Goal: Task Accomplishment & Management: Use online tool/utility

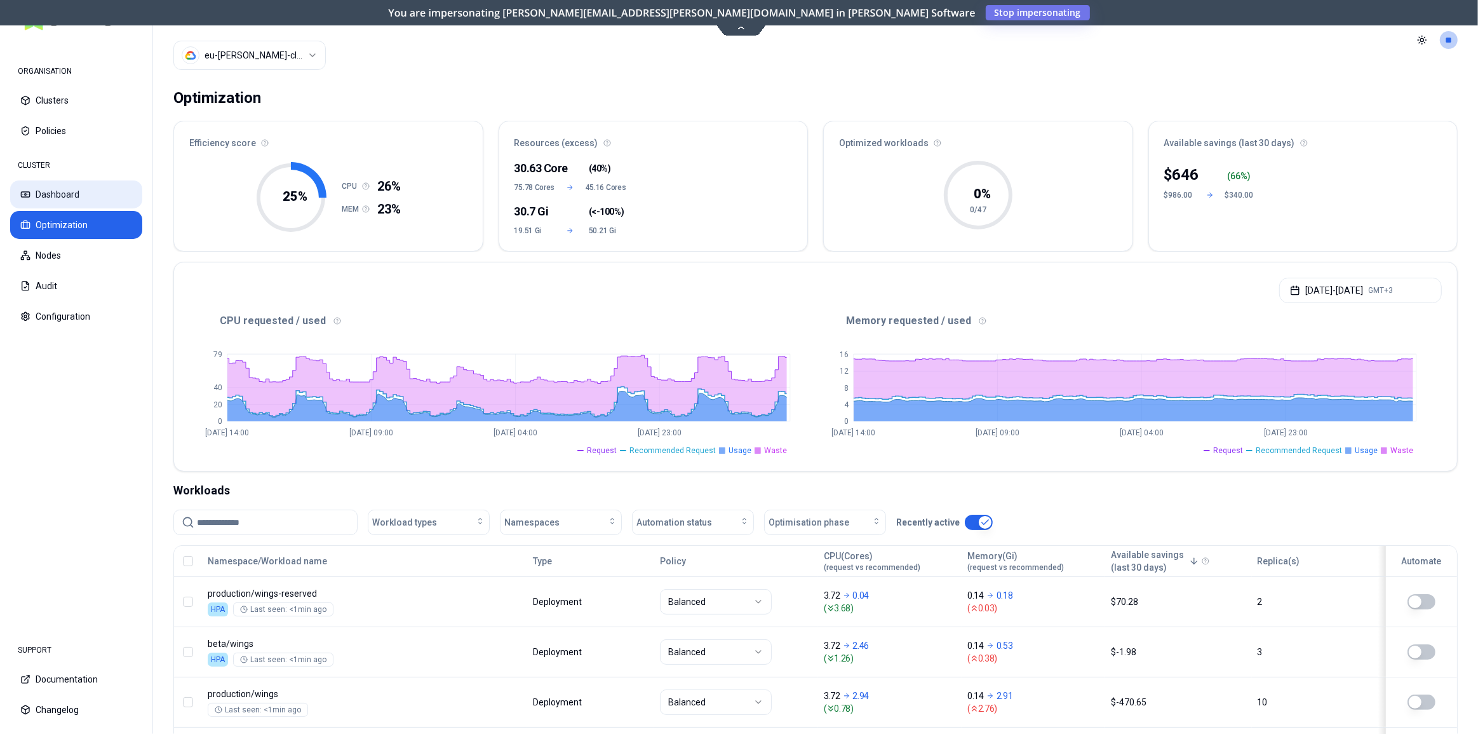
click at [67, 198] on button "Dashboard" at bounding box center [76, 194] width 132 height 28
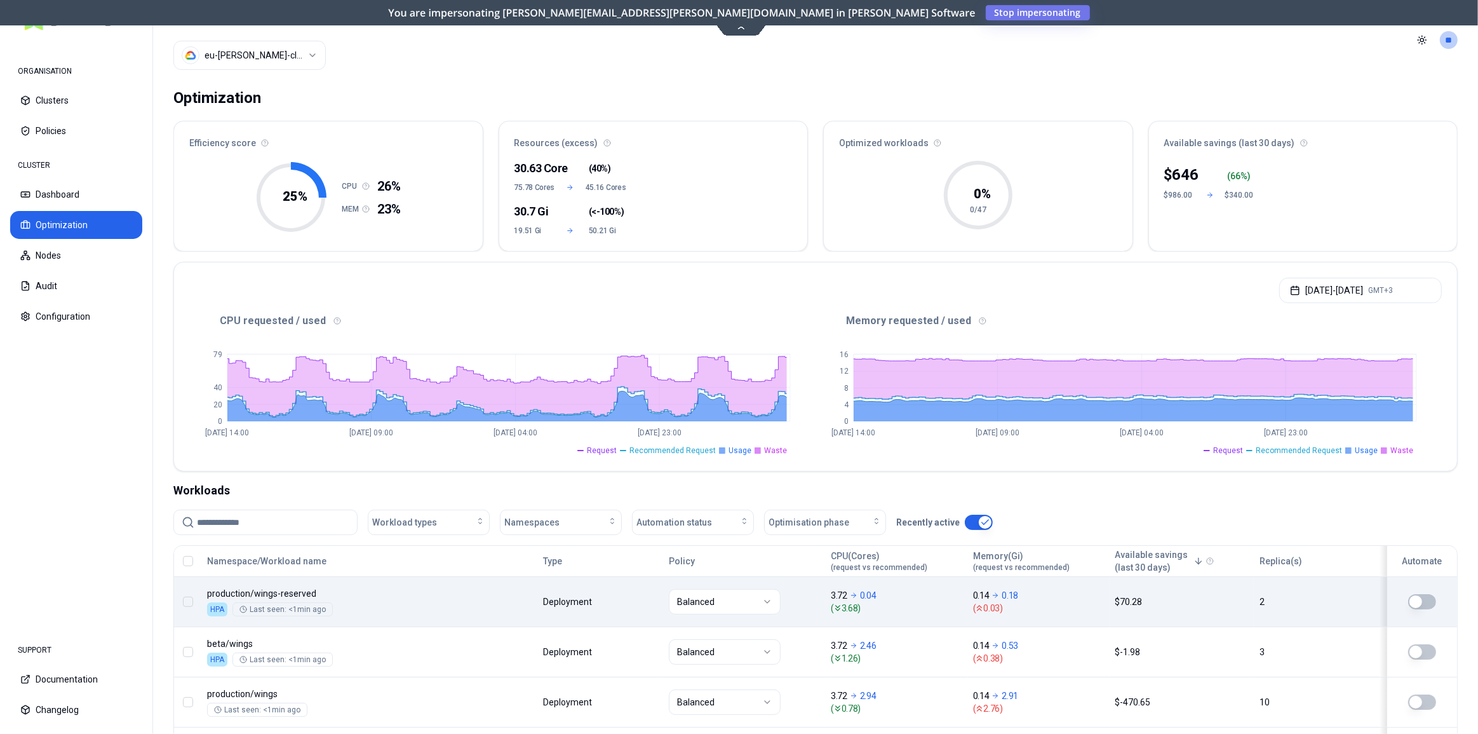
drag, startPoint x: 673, startPoint y: 598, endPoint x: 609, endPoint y: 599, distance: 64.8
click at [609, 599] on tr "production / wings-reserved HPA Last seen: <1min ago Deployment Balanced 3.72 0…" at bounding box center [815, 601] width 1283 height 50
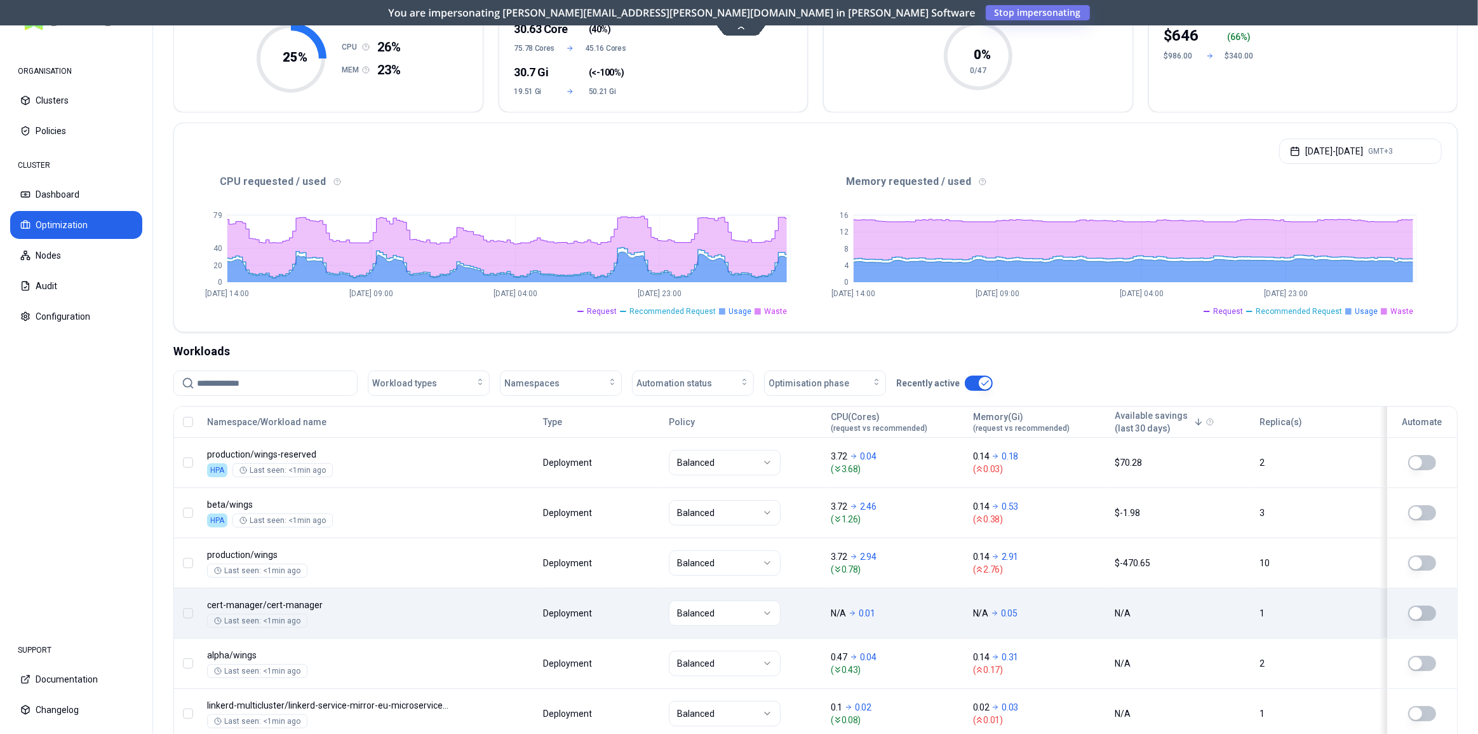
scroll to position [173, 0]
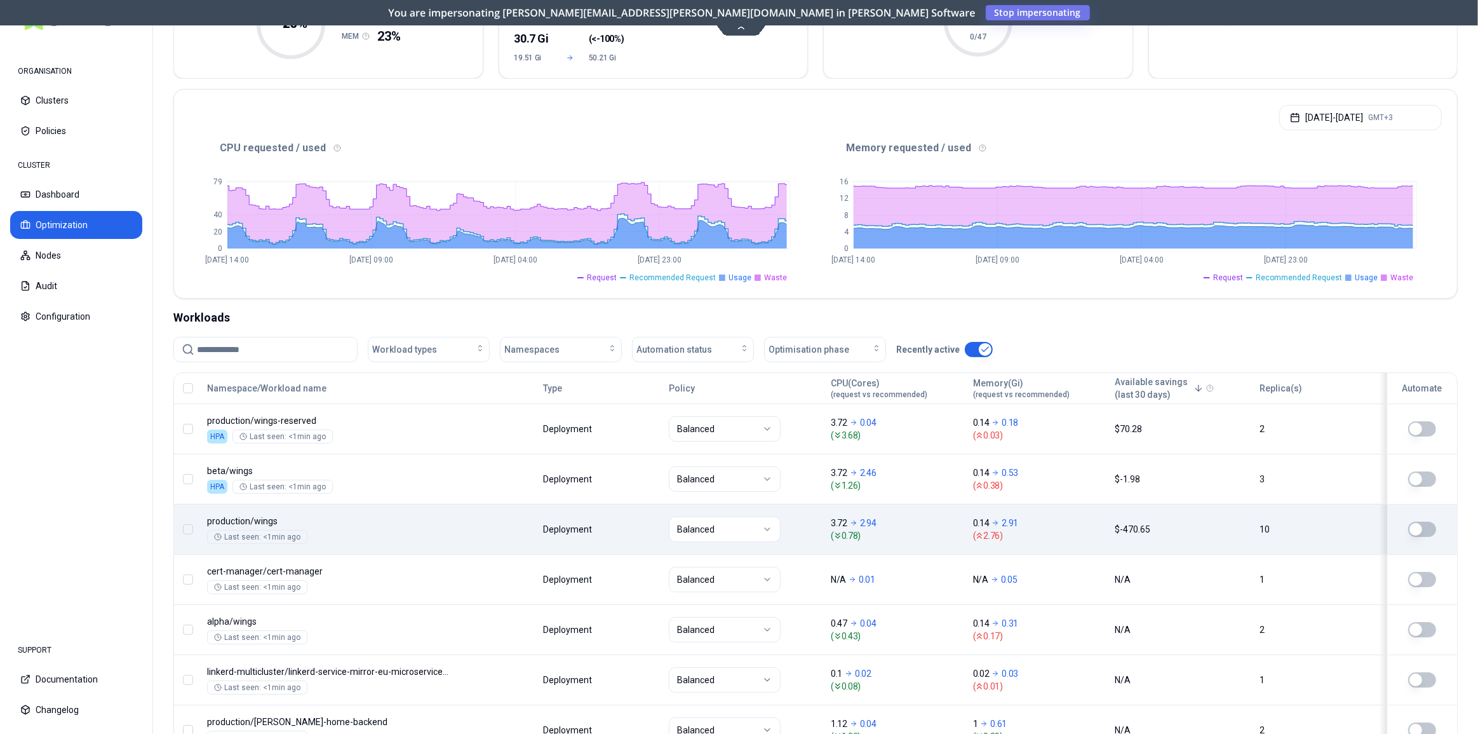
click at [633, 524] on body "ORGANISATION Clusters Policies CLUSTER Dashboard Optimization Nodes Audit Confi…" at bounding box center [739, 367] width 1478 height 734
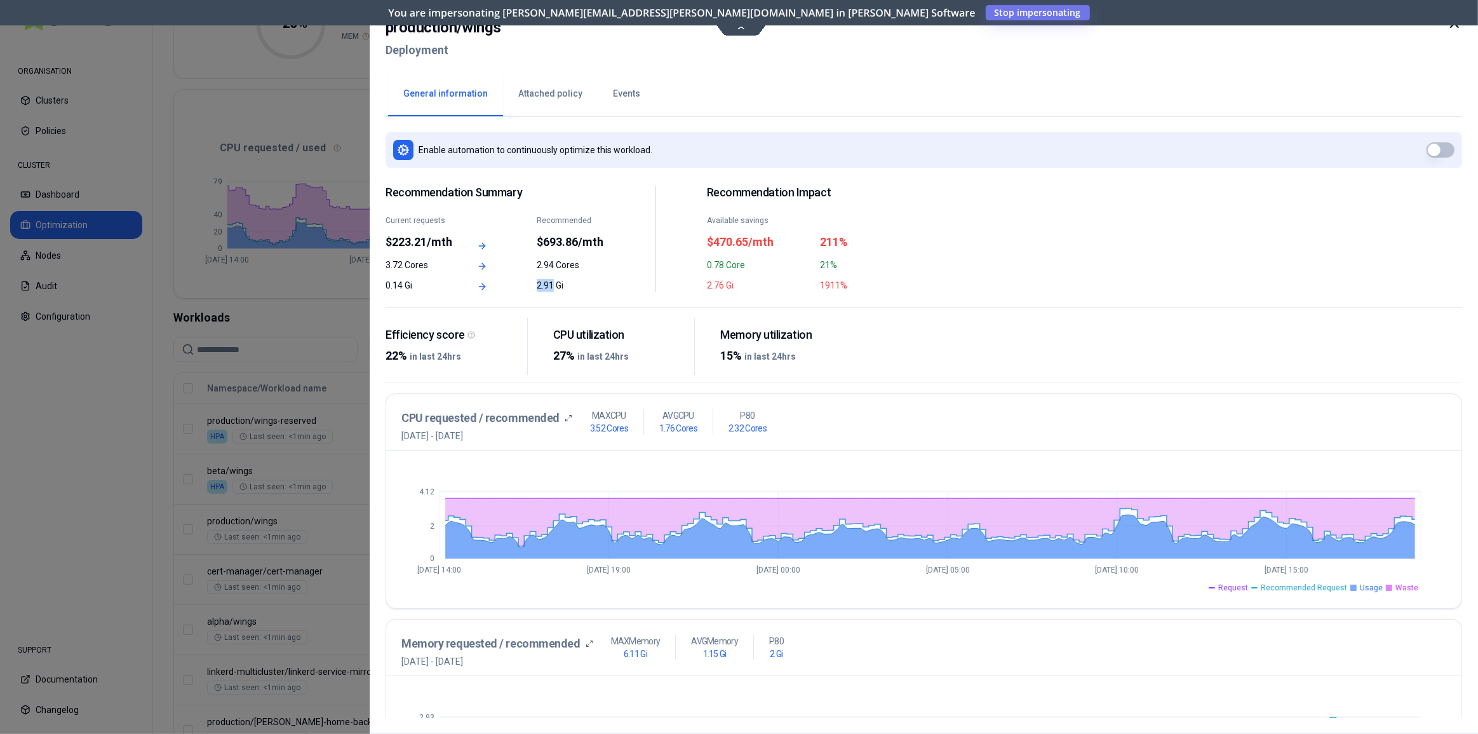
drag, startPoint x: 537, startPoint y: 288, endPoint x: 553, endPoint y: 290, distance: 15.9
click at [553, 290] on div "2.91 Gi" at bounding box center [570, 285] width 68 height 13
click at [1455, 29] on icon at bounding box center [1454, 23] width 15 height 15
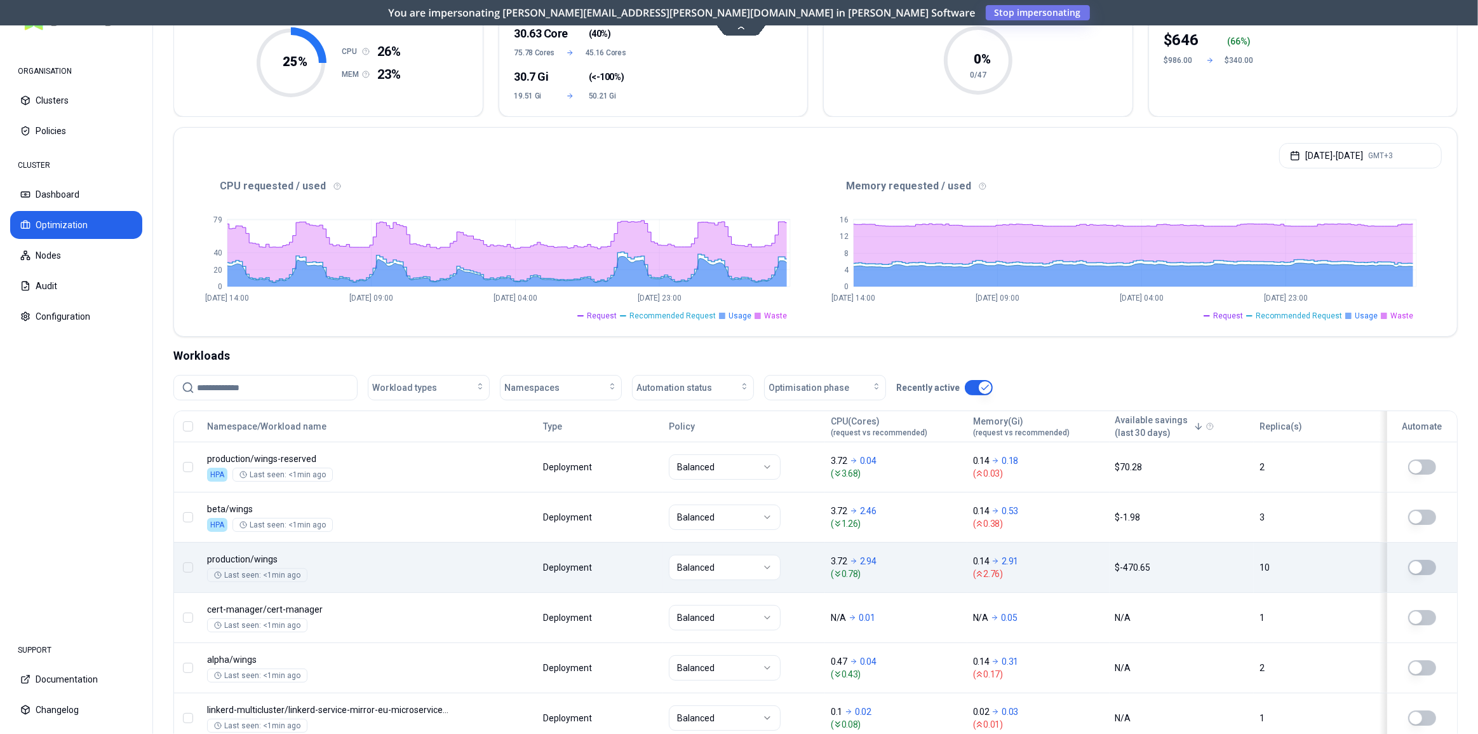
scroll to position [115, 0]
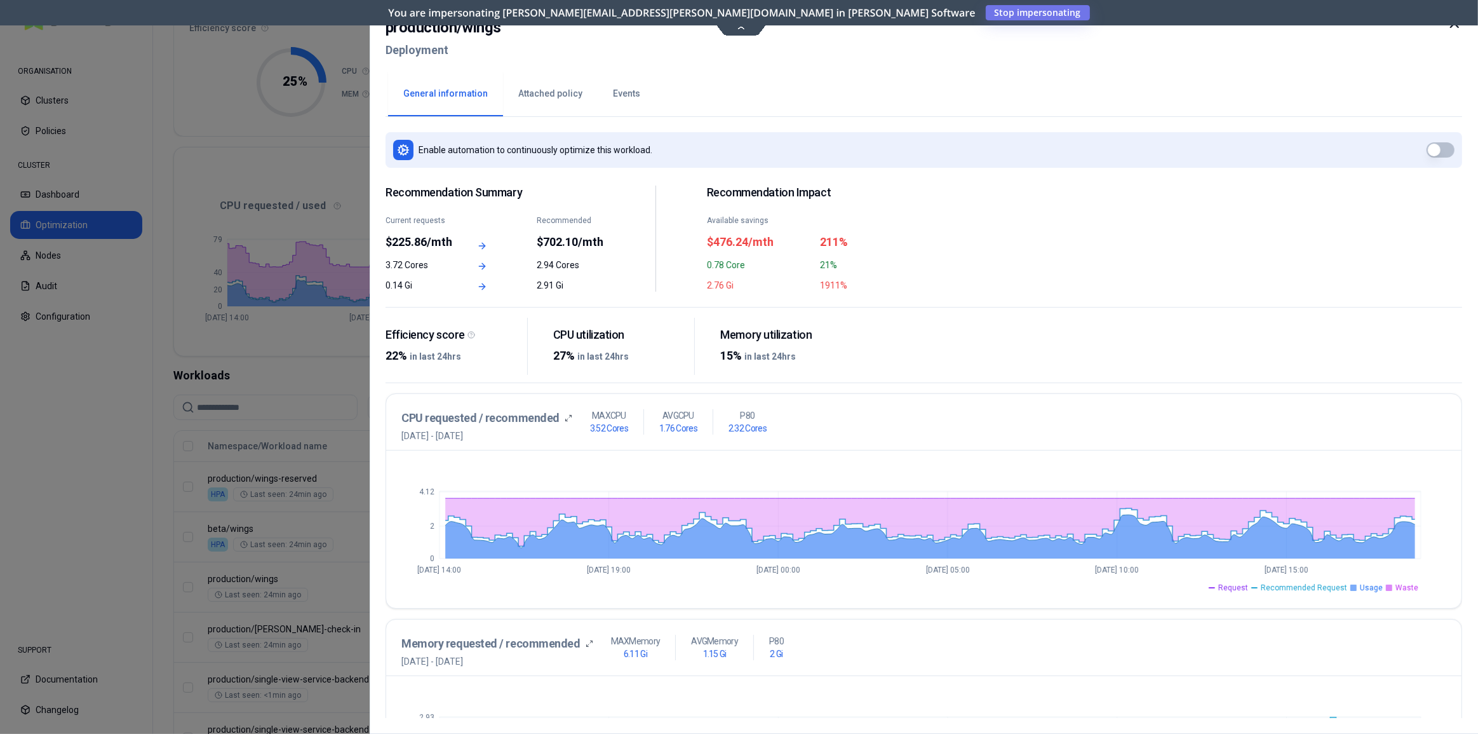
drag, startPoint x: 1451, startPoint y: 26, endPoint x: 1423, endPoint y: 26, distance: 28.0
click at [1451, 26] on icon at bounding box center [1455, 24] width 8 height 8
